Goal: Manage account settings

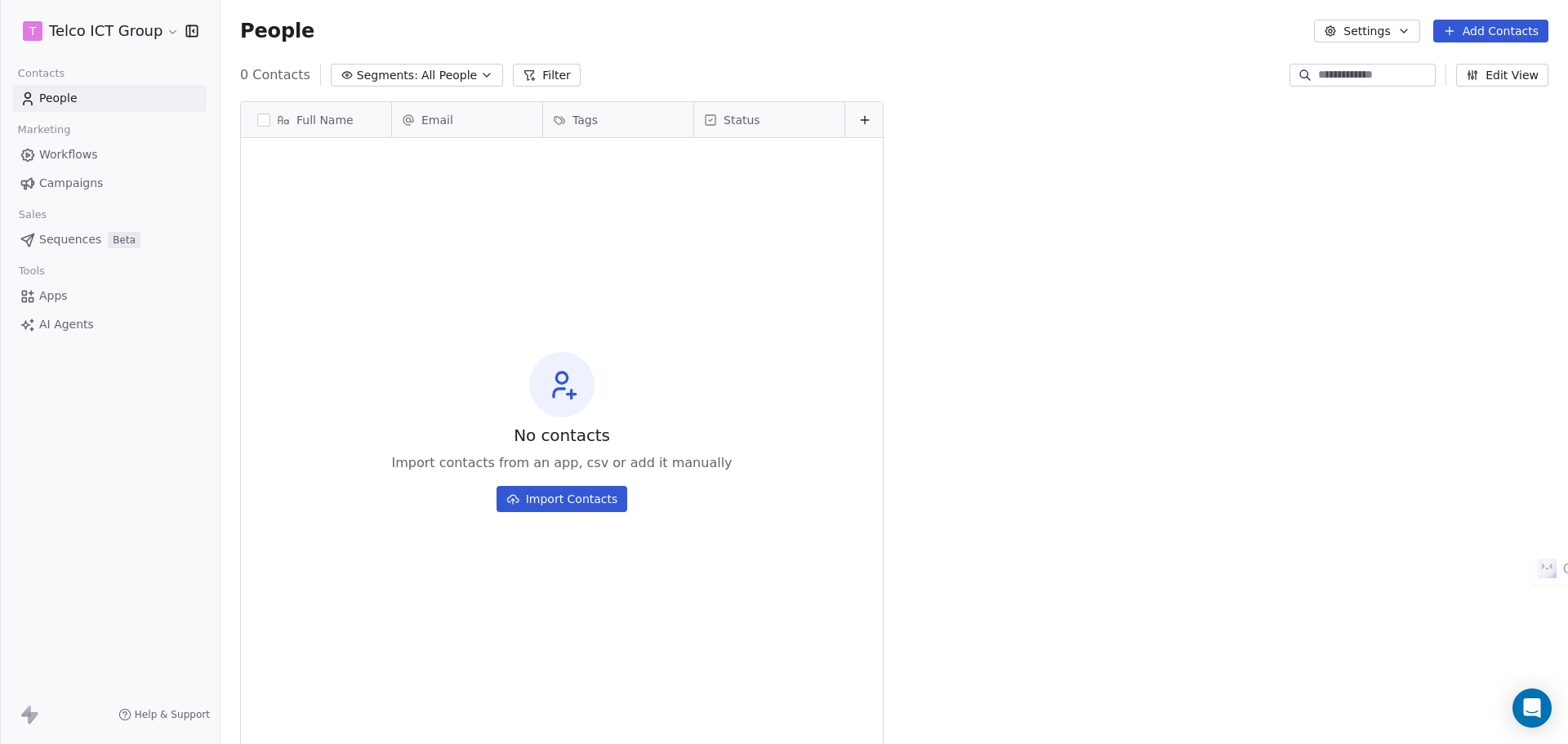
scroll to position [642, 1335]
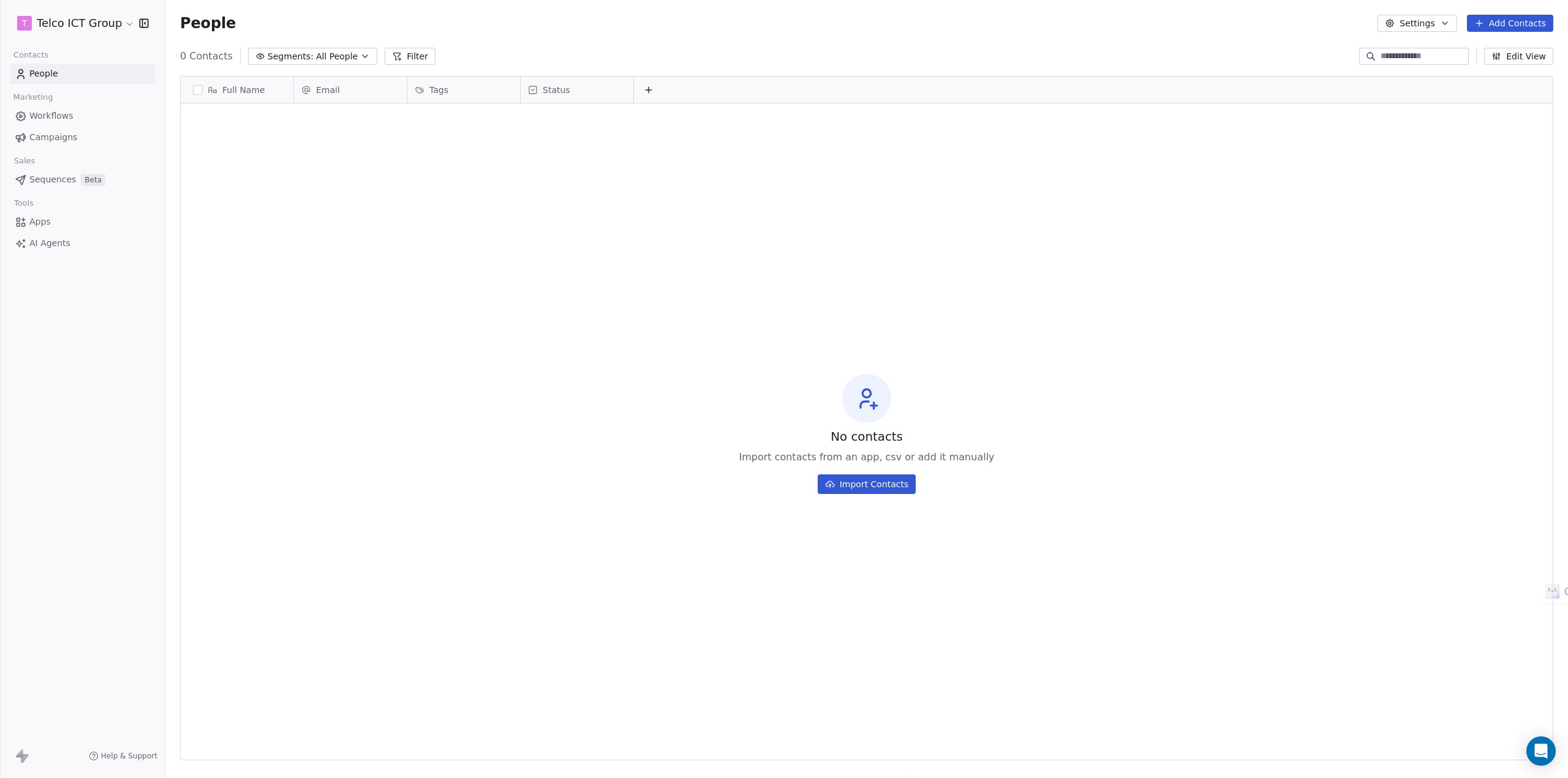
scroll to position [676, 1393]
click at [82, 24] on html "T Telco ICT Group Contacts People Marketing Workflows Campaigns Sales Sequences…" at bounding box center [784, 389] width 1568 height 778
click at [90, 106] on link "Billing & Subscription" at bounding box center [94, 110] width 149 height 19
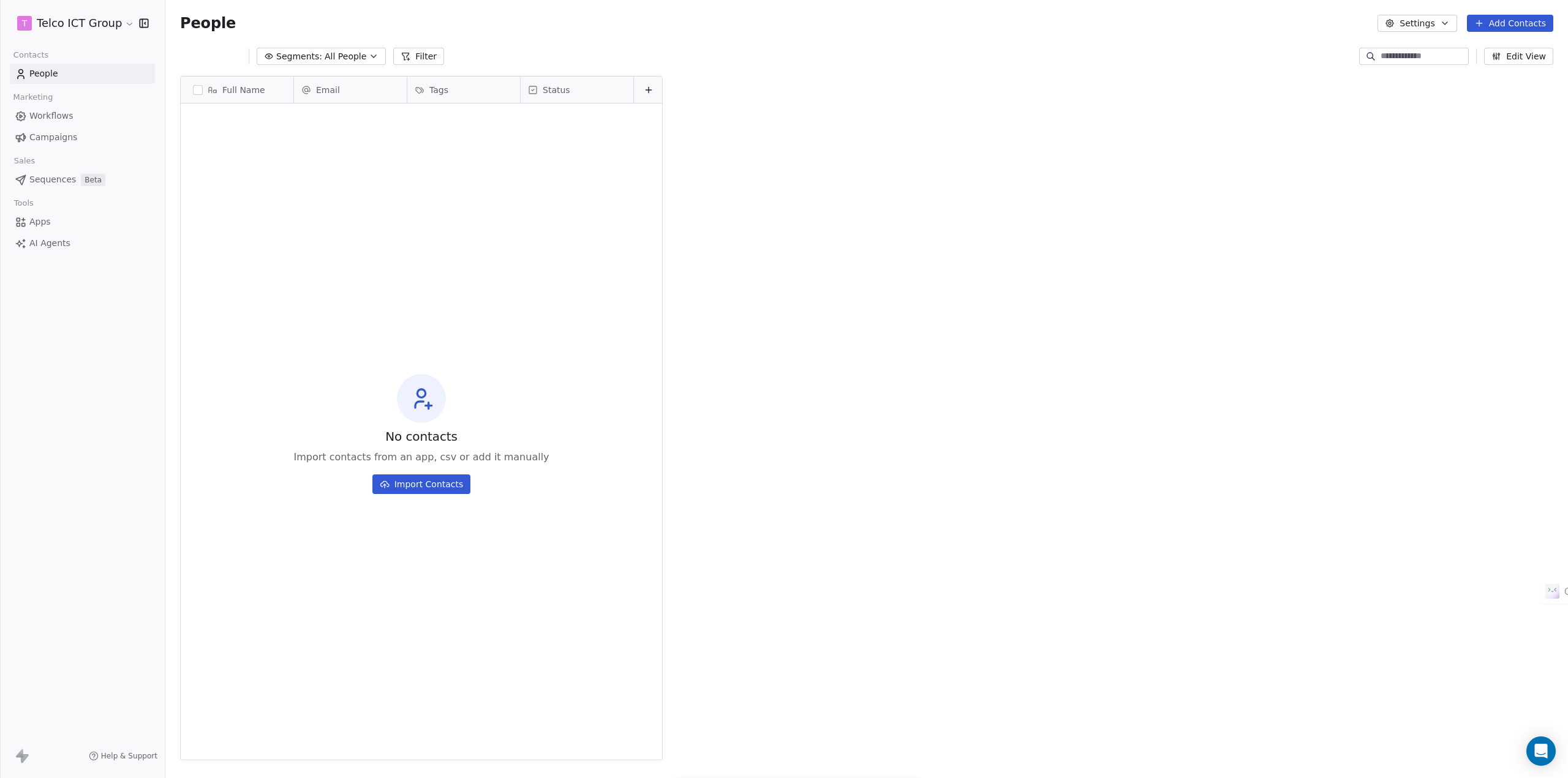
scroll to position [676, 1393]
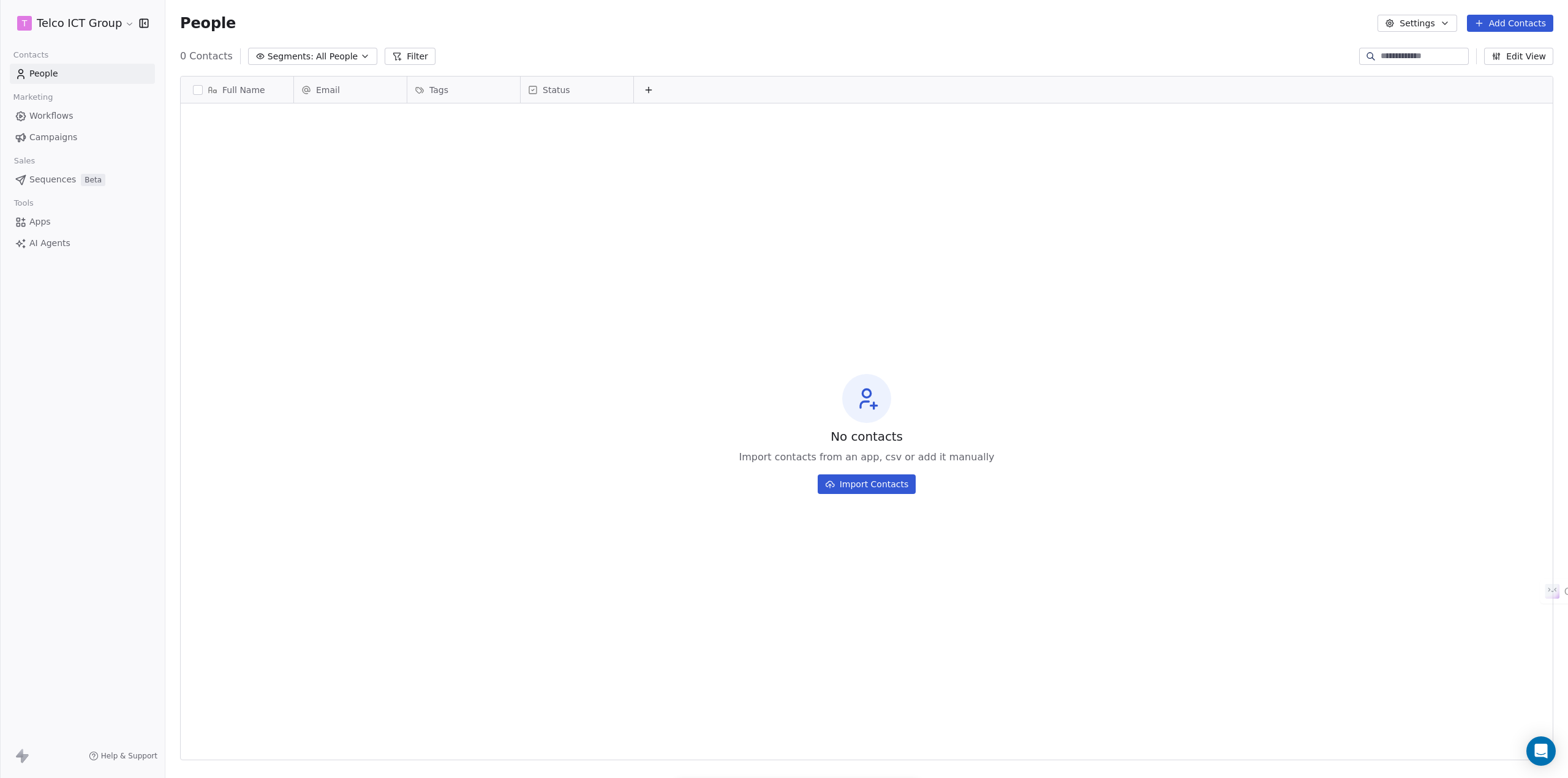
click at [77, 21] on html "T Telco ICT Group Contacts People Marketing Workflows Campaigns Sales Sequences…" at bounding box center [784, 389] width 1568 height 778
click at [82, 108] on link "Billing & Subscription" at bounding box center [94, 110] width 149 height 19
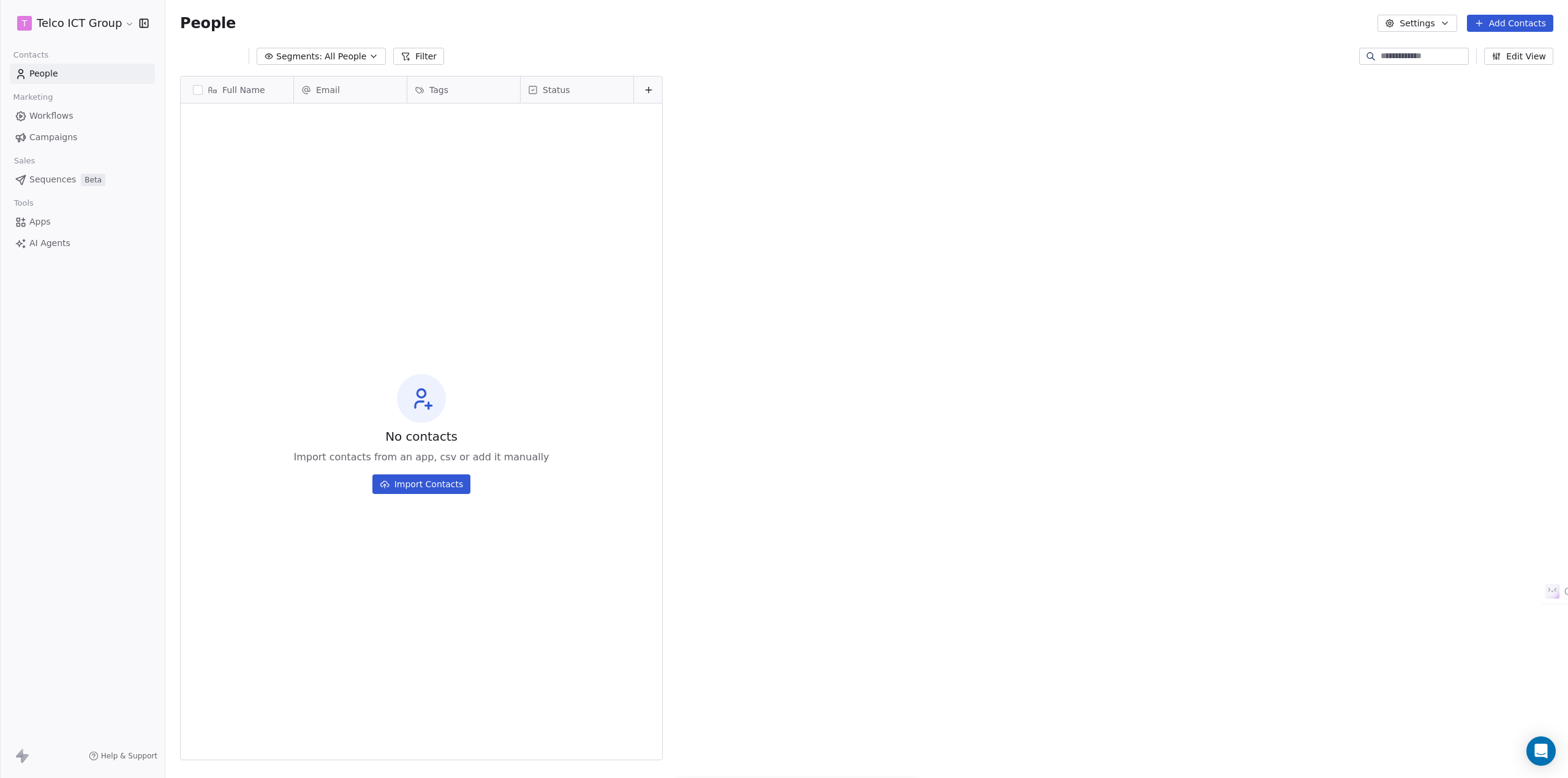
scroll to position [676, 1393]
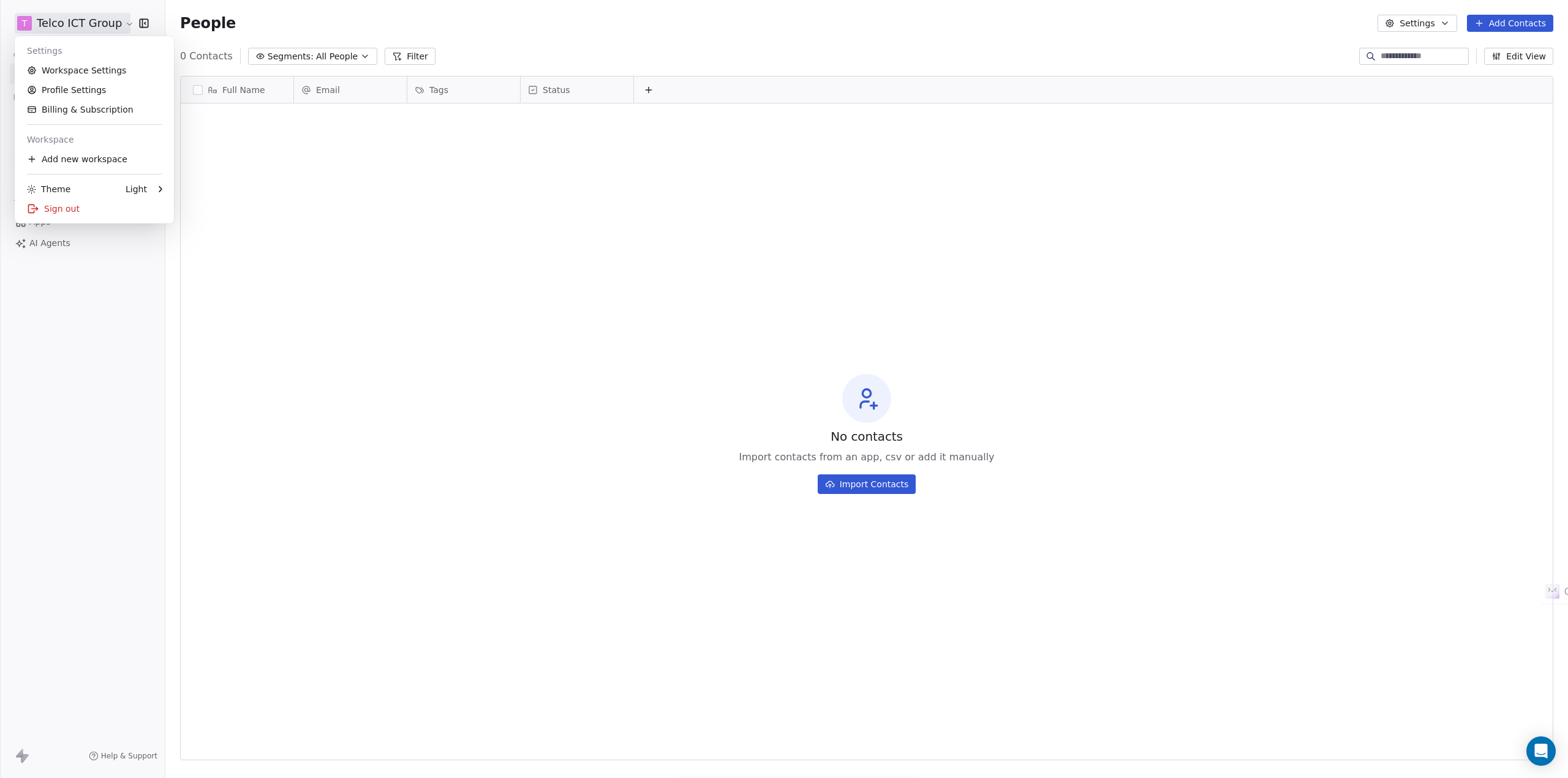
click at [60, 15] on html "T Telco ICT Group Contacts People Marketing Workflows Campaigns Sales Sequences…" at bounding box center [784, 389] width 1568 height 778
click at [59, 205] on div "Sign out" at bounding box center [94, 208] width 149 height 19
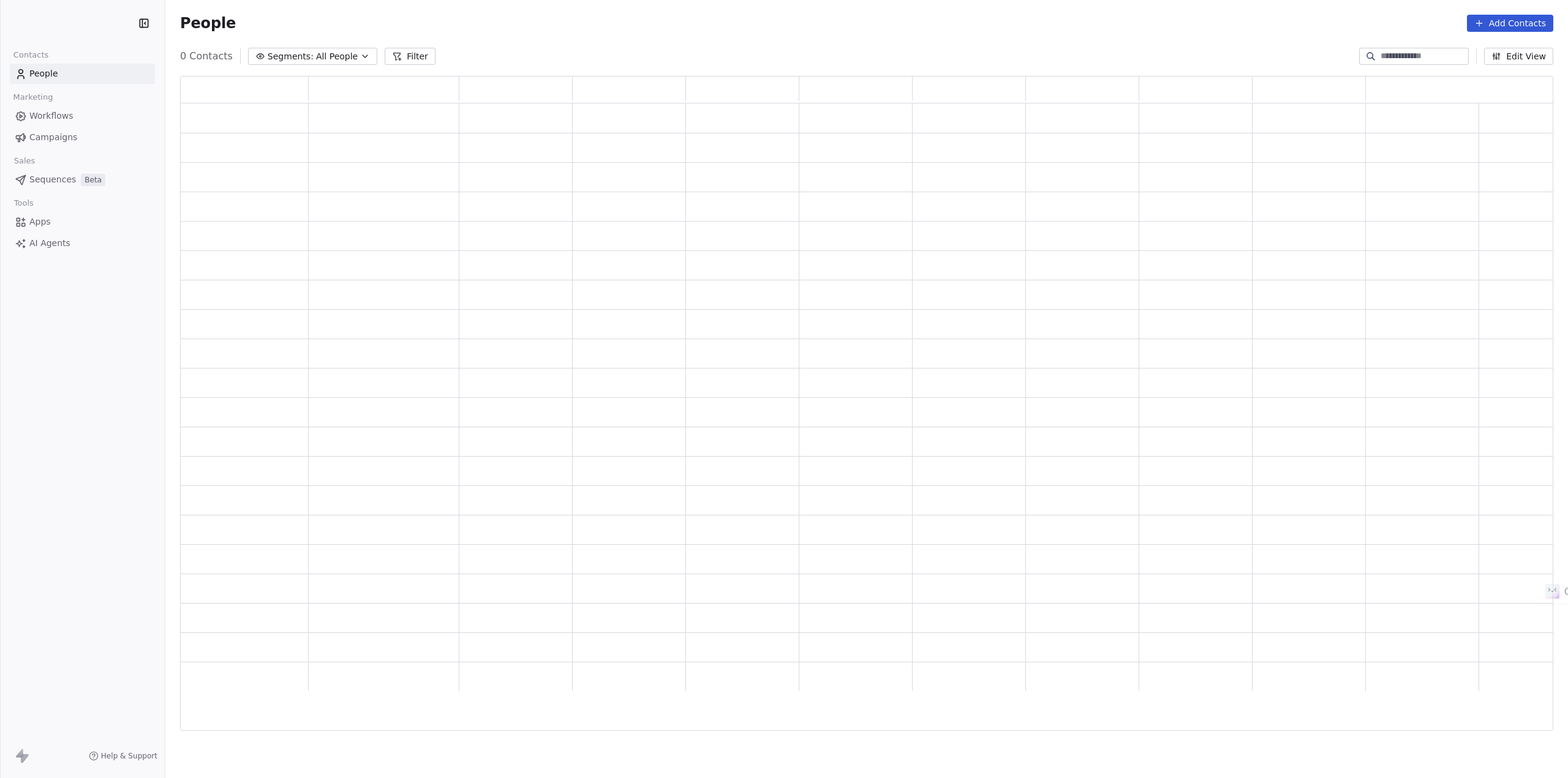
scroll to position [647, 1364]
